Goal: Task Accomplishment & Management: Manage account settings

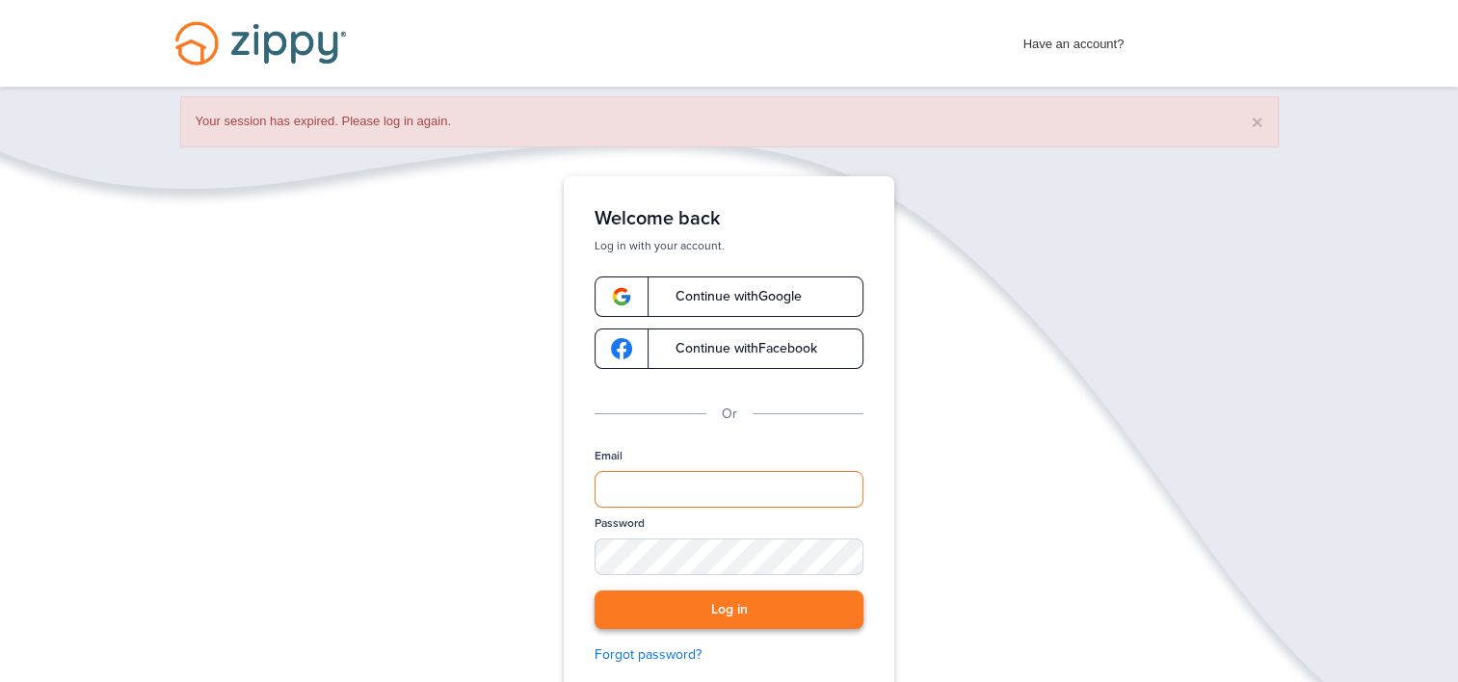
type input "**********"
click at [741, 601] on button "Log in" at bounding box center [728, 611] width 269 height 40
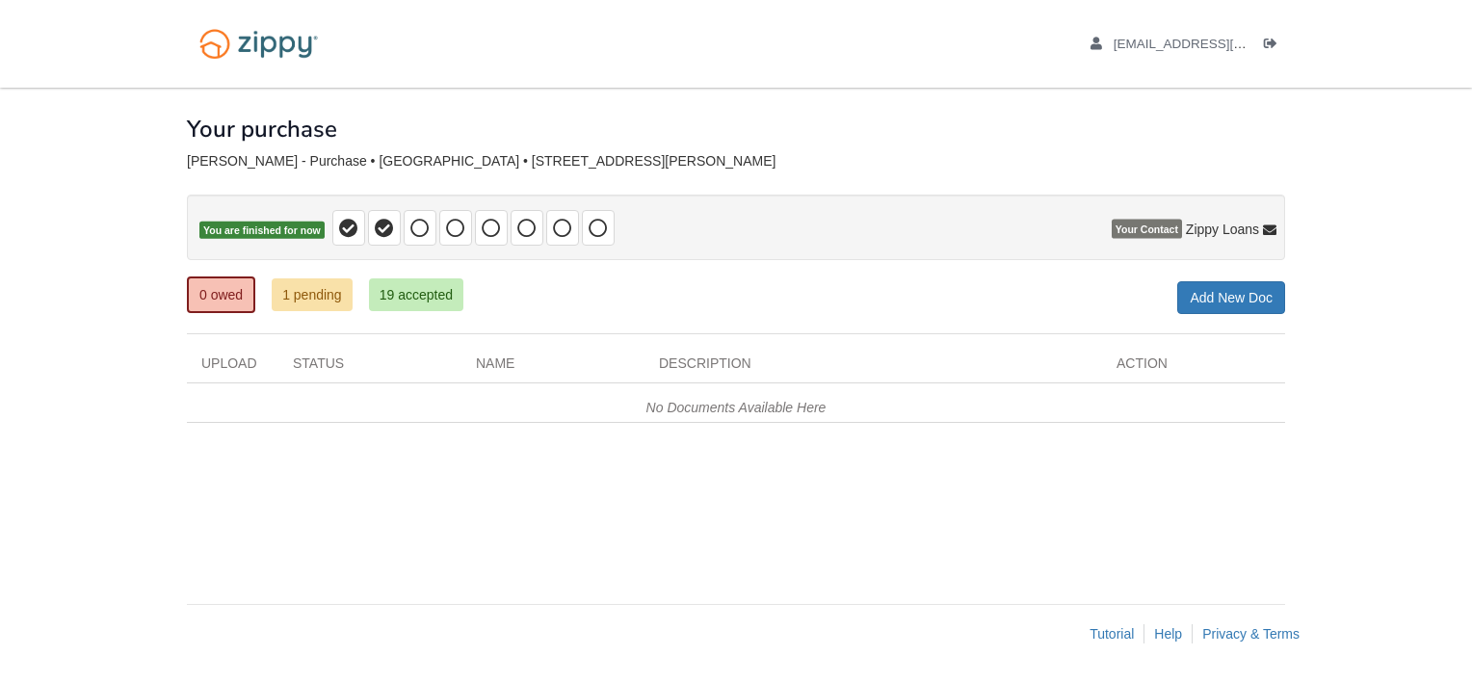
click at [1272, 224] on icon at bounding box center [1269, 230] width 13 height 13
click at [1276, 226] on icon at bounding box center [1269, 230] width 13 height 13
